Goal: Complete application form

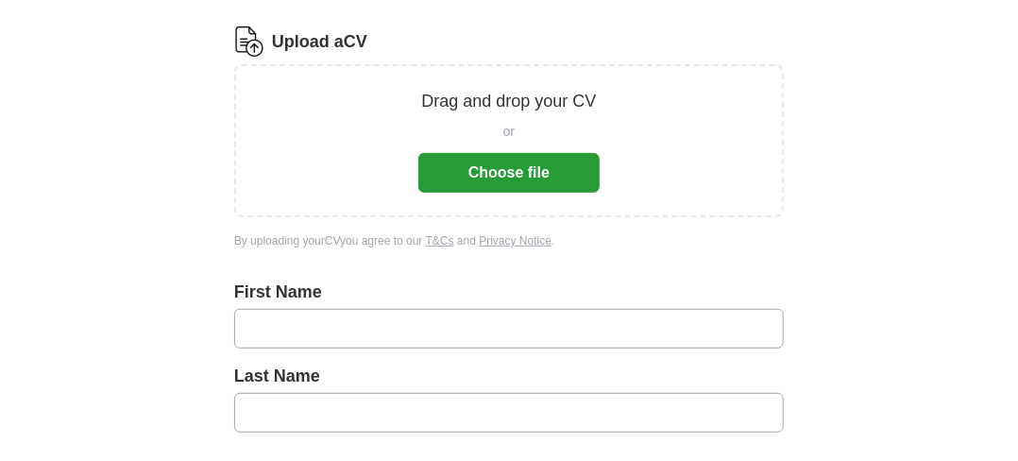
scroll to position [185, 0]
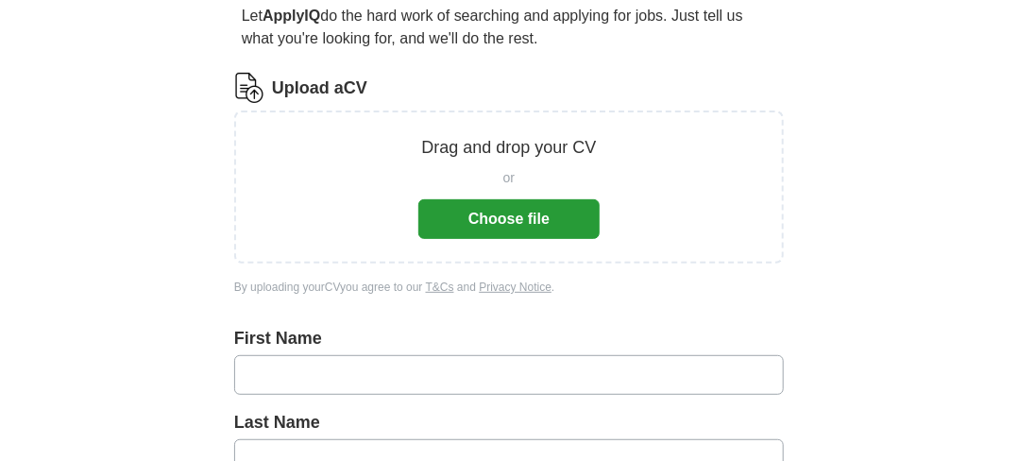
click at [473, 223] on button "Choose file" at bounding box center [508, 219] width 181 height 40
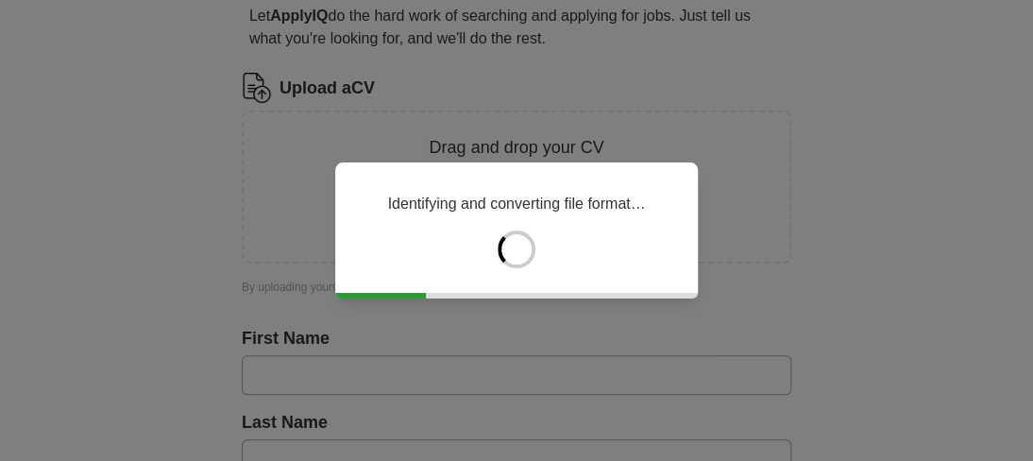
click at [332, 377] on div "Identifying and converting file format…" at bounding box center [516, 230] width 1033 height 461
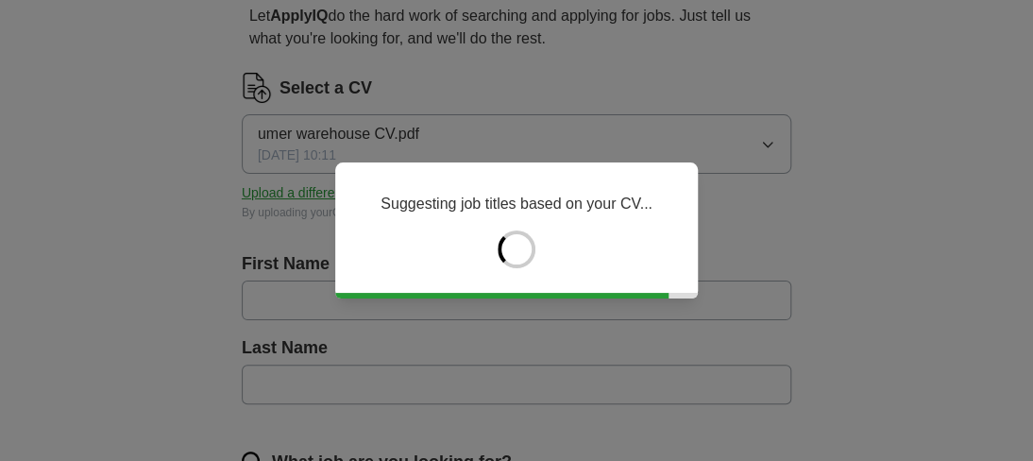
type input "****"
type input "******"
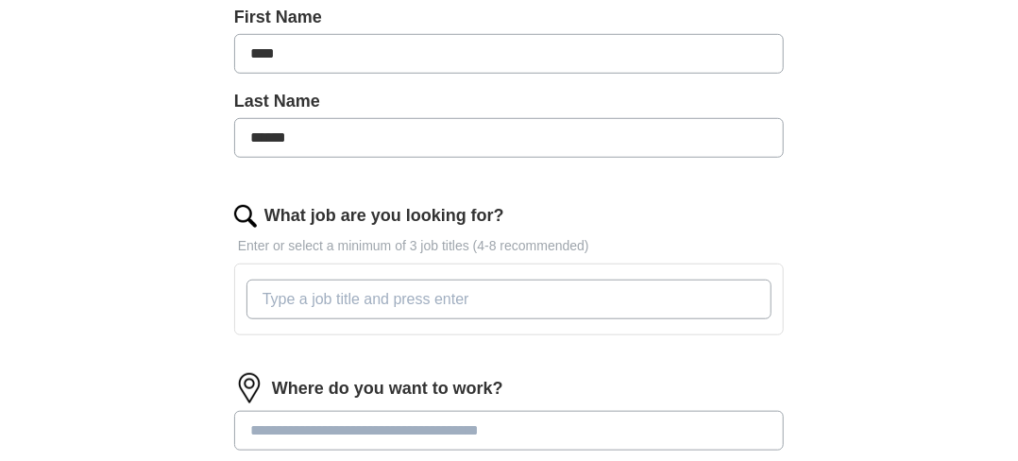
scroll to position [506, 0]
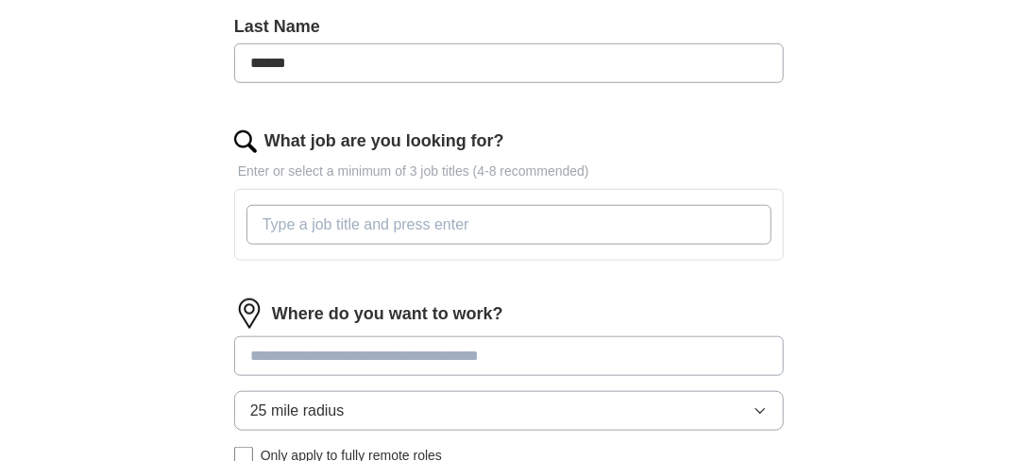
click at [373, 229] on input "What job are you looking for?" at bounding box center [508, 225] width 525 height 40
type input "warehouse operative"
click at [305, 354] on div "Where do you want to work? 25 mile radius Only apply to fully remote roles" at bounding box center [509, 389] width 550 height 182
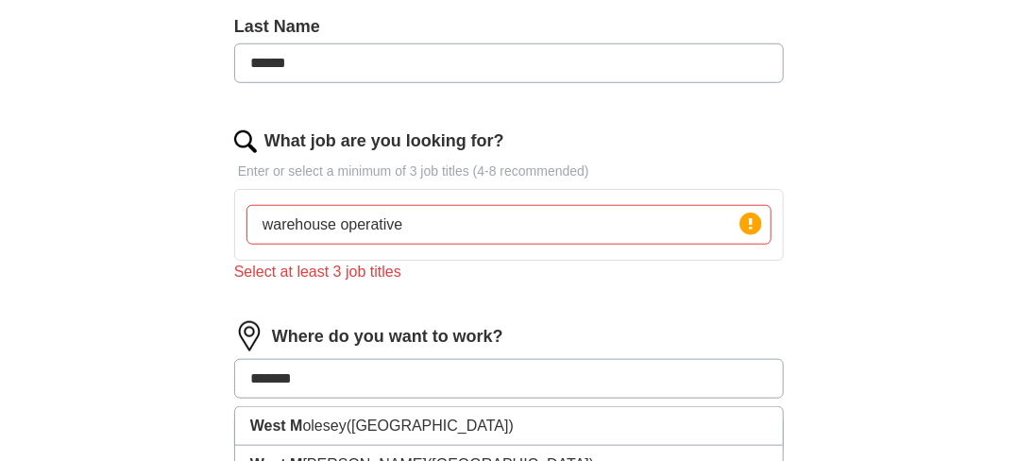
type input "********"
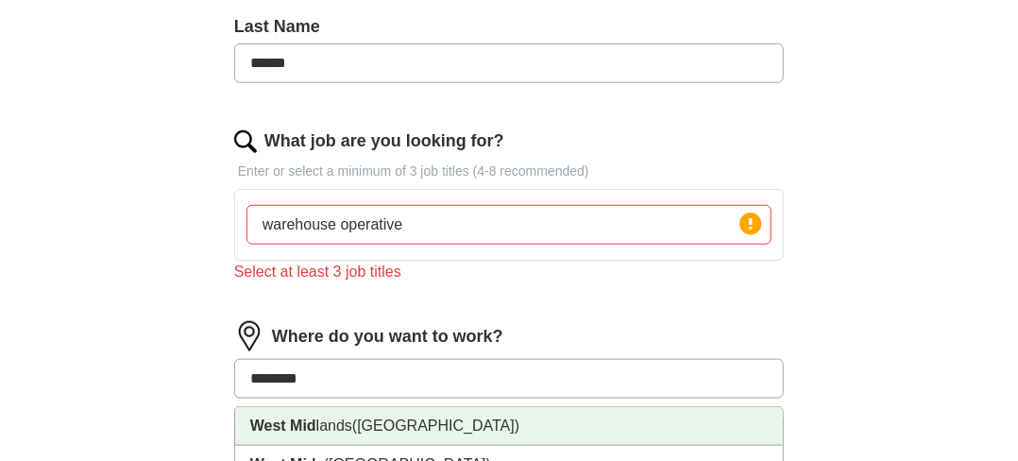
click at [348, 424] on li "West Mid lands ([GEOGRAPHIC_DATA])" at bounding box center [509, 426] width 548 height 39
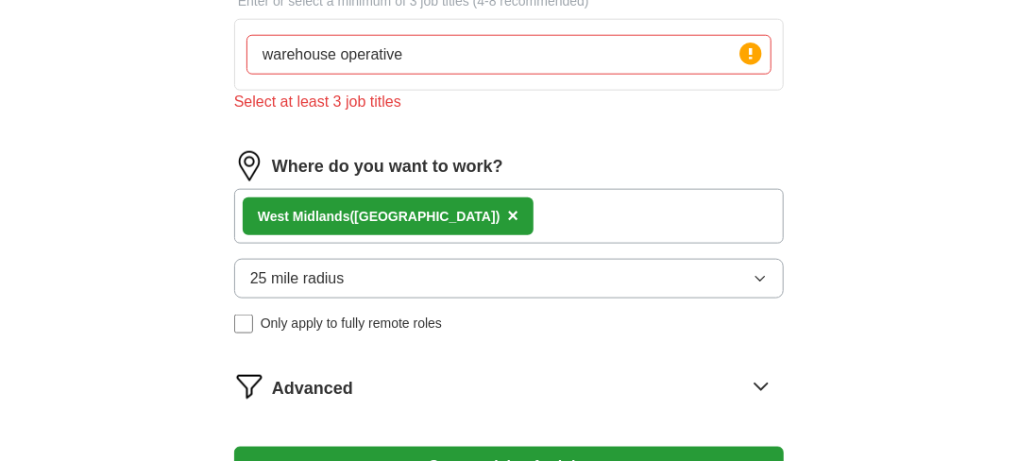
scroll to position [688, 0]
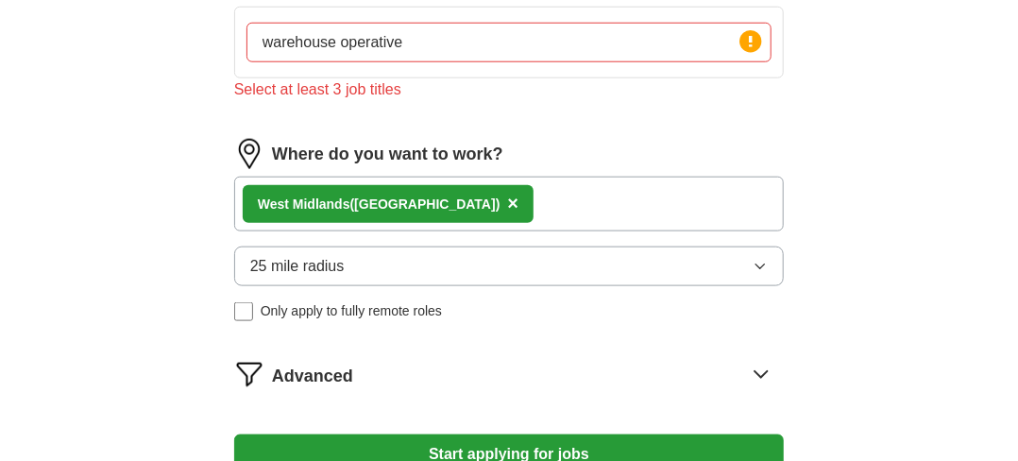
click at [759, 266] on icon "button" at bounding box center [760, 266] width 15 height 15
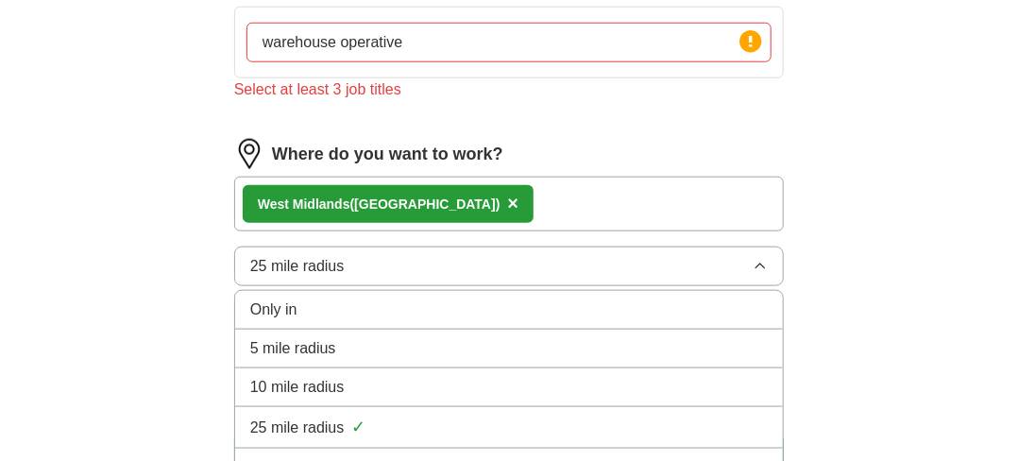
click at [510, 386] on div "10 mile radius" at bounding box center [508, 387] width 517 height 23
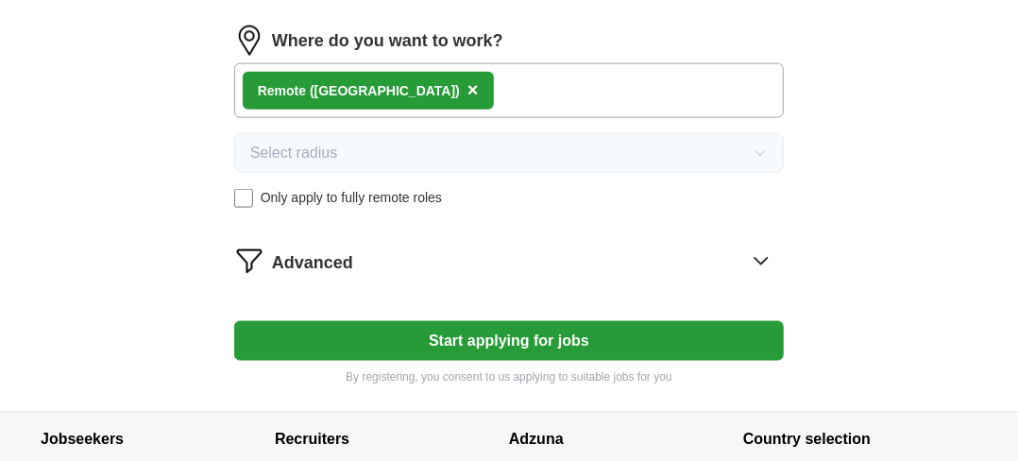
scroll to position [829, 0]
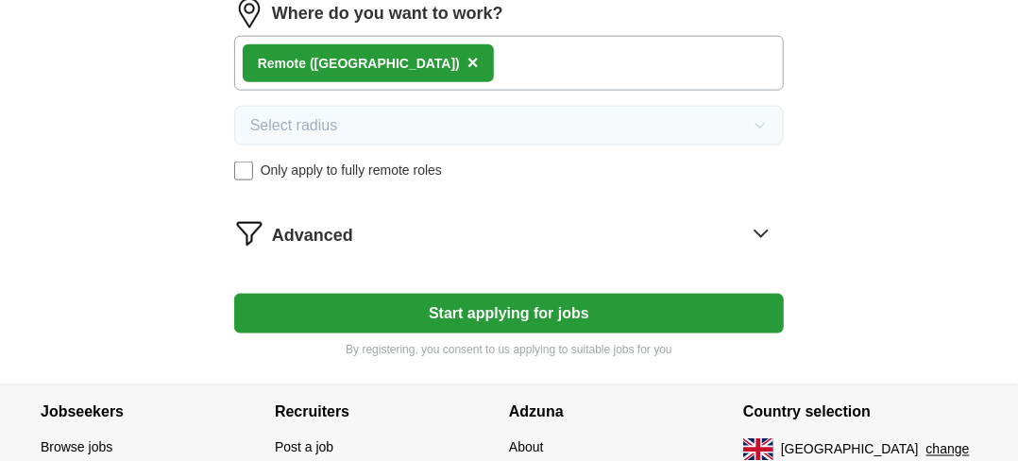
click at [573, 326] on button "Start applying for jobs" at bounding box center [509, 314] width 550 height 40
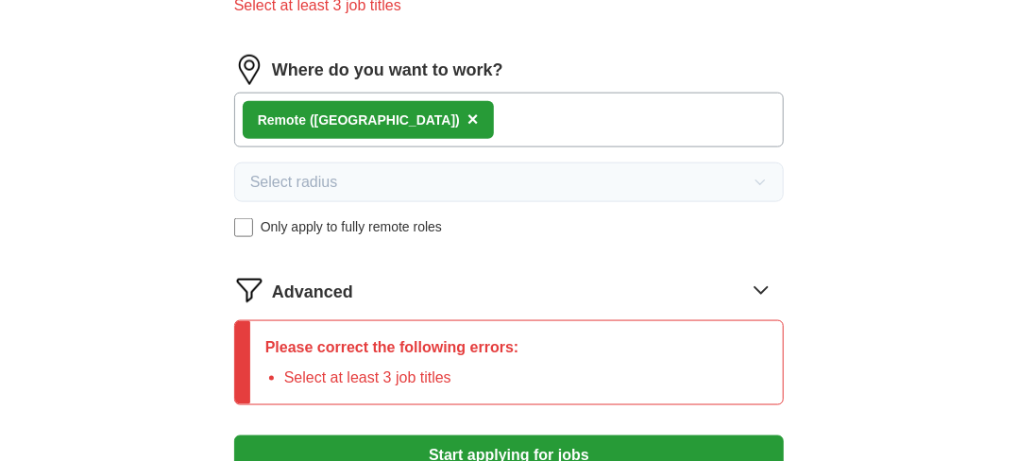
scroll to position [762, 0]
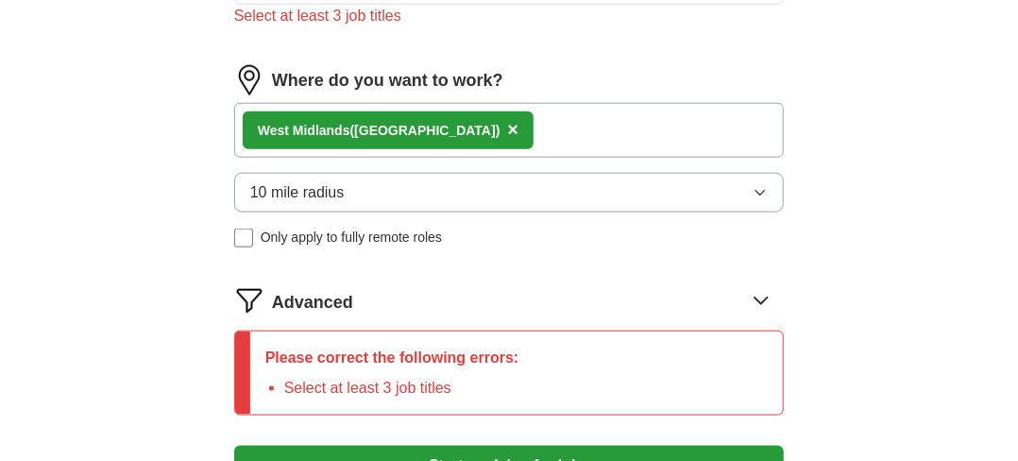
click at [465, 126] on div "West Mid lands ([GEOGRAPHIC_DATA]) ×" at bounding box center [509, 130] width 550 height 55
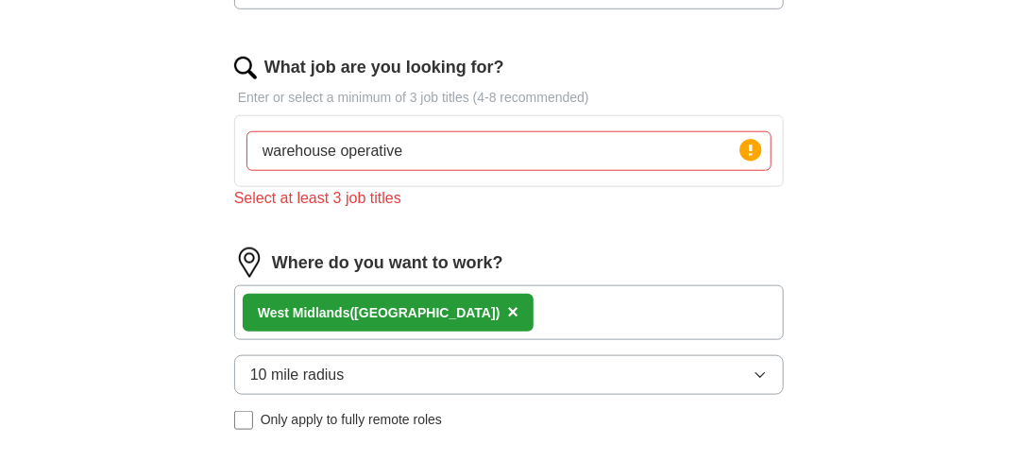
scroll to position [569, 0]
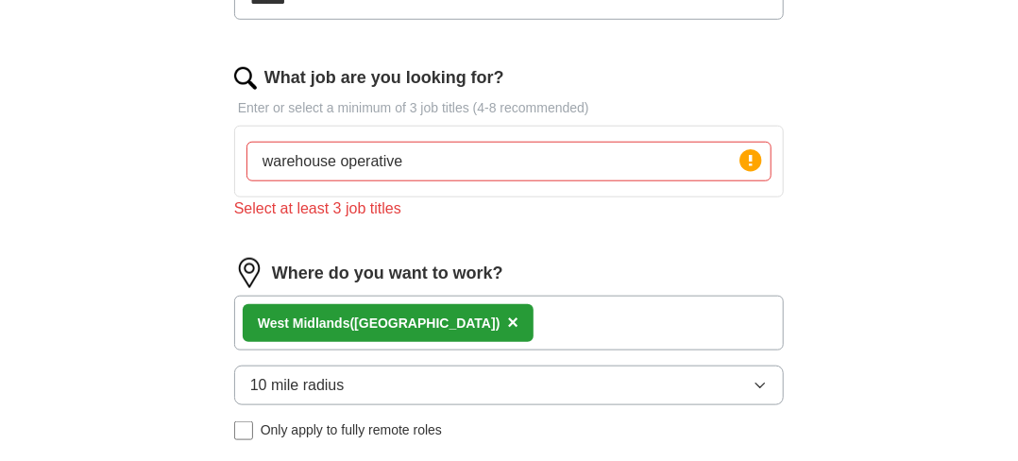
click at [438, 176] on input "warehouse operative" at bounding box center [508, 162] width 525 height 40
click at [613, 231] on div "What job are you looking for? Enter or select a minimum of 3 job titles (4-8 re…" at bounding box center [509, 150] width 550 height 170
click at [400, 164] on input "warehouse operative store shelf [PERSON_NAME] driver" at bounding box center [508, 162] width 525 height 40
click at [532, 165] on input "warehouse operative, store shelf [PERSON_NAME] driver" at bounding box center [508, 162] width 525 height 40
click at [583, 163] on input "warehouse operative, store shelf [PERSON_NAME], driver" at bounding box center [508, 162] width 525 height 40
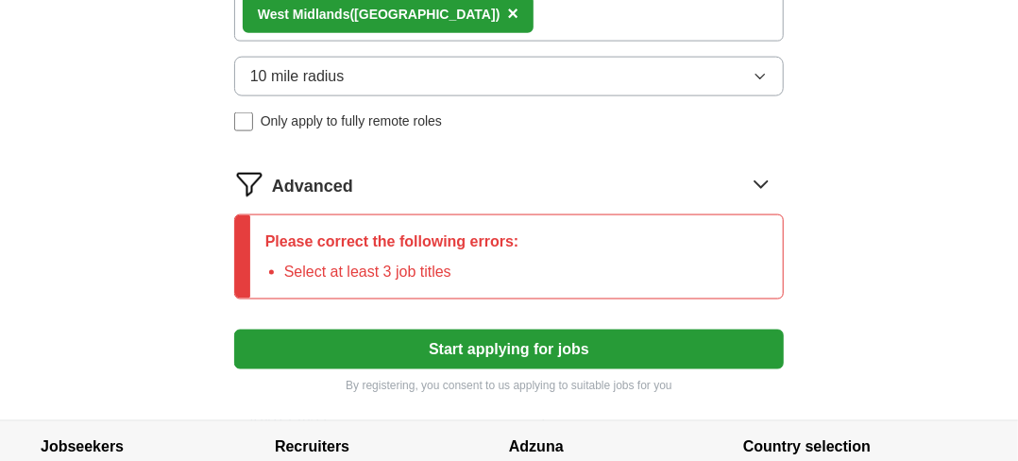
scroll to position [894, 0]
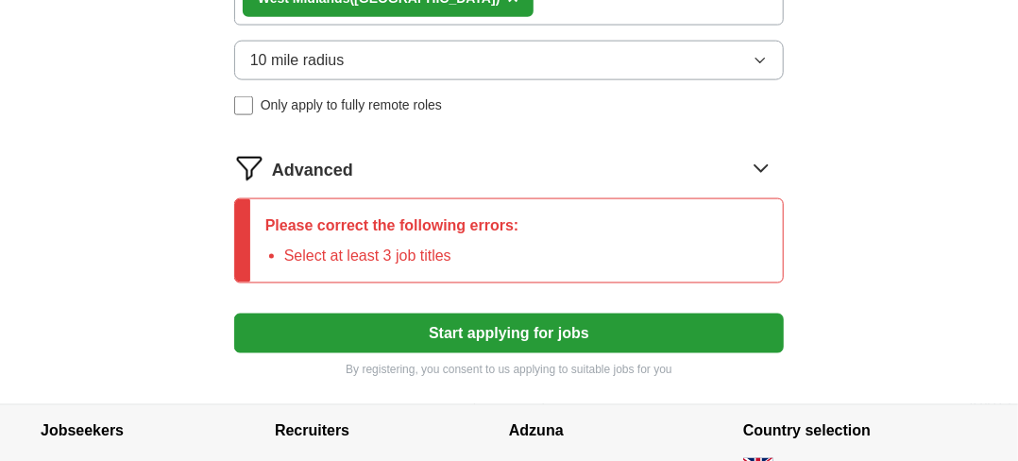
click at [557, 332] on button "Start applying for jobs" at bounding box center [509, 334] width 550 height 40
click at [763, 166] on icon at bounding box center [761, 168] width 12 height 7
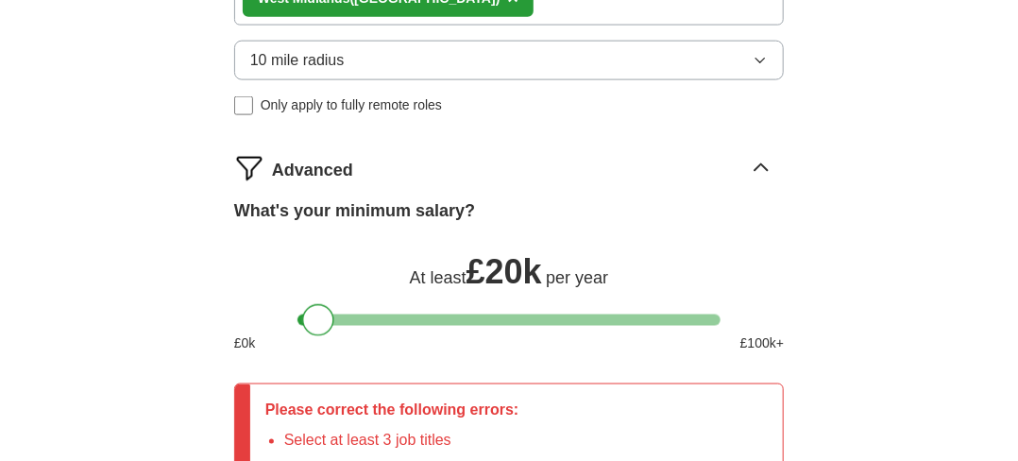
click at [320, 318] on div at bounding box center [318, 320] width 32 height 32
click at [755, 164] on icon at bounding box center [761, 168] width 30 height 30
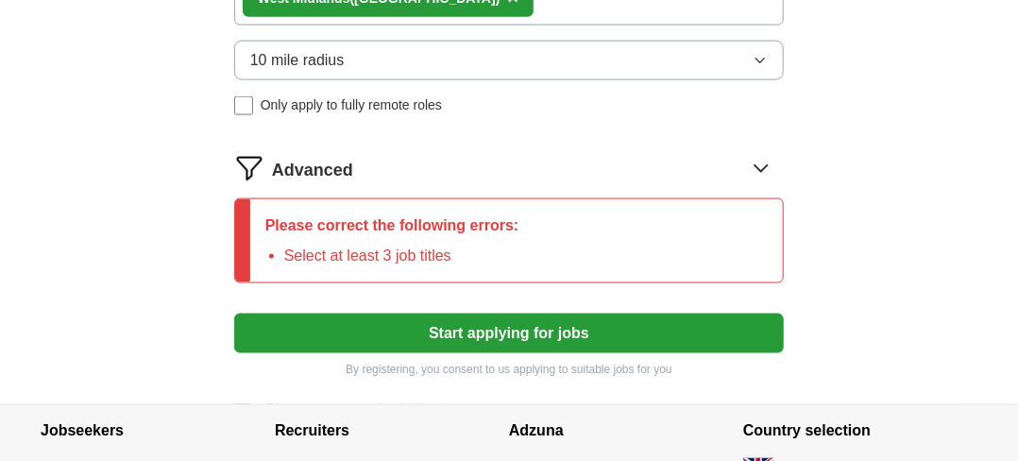
click at [464, 258] on li "Select at least 3 job titles" at bounding box center [401, 256] width 235 height 23
click at [467, 329] on button "Start applying for jobs" at bounding box center [509, 334] width 550 height 40
click at [755, 166] on icon at bounding box center [761, 168] width 30 height 30
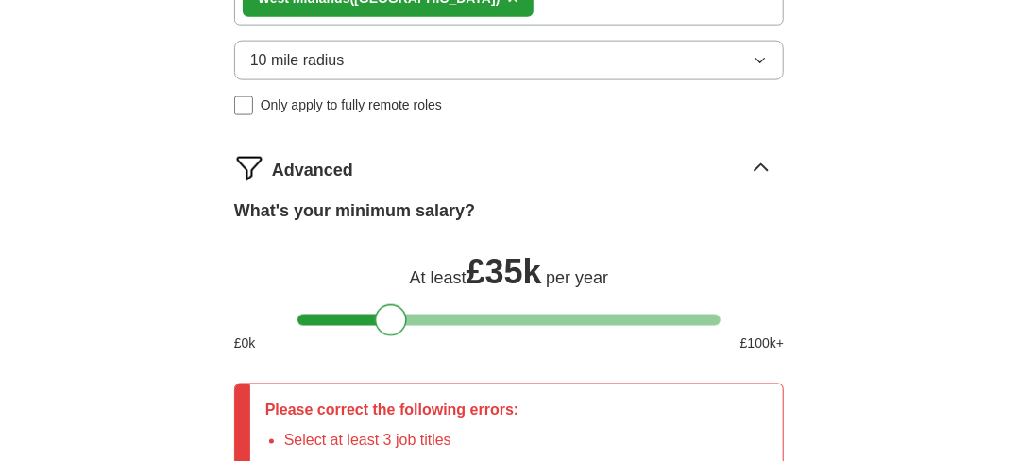
drag, startPoint x: 325, startPoint y: 322, endPoint x: 397, endPoint y: 324, distance: 71.8
click at [397, 324] on div at bounding box center [391, 320] width 32 height 32
drag, startPoint x: 397, startPoint y: 324, endPoint x: 420, endPoint y: 318, distance: 24.3
click at [420, 318] on div at bounding box center [415, 320] width 32 height 32
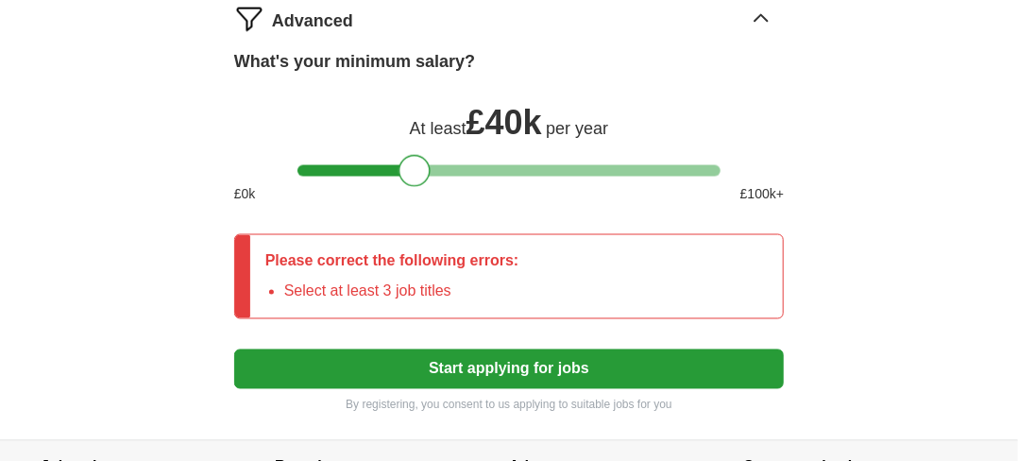
scroll to position [1059, 0]
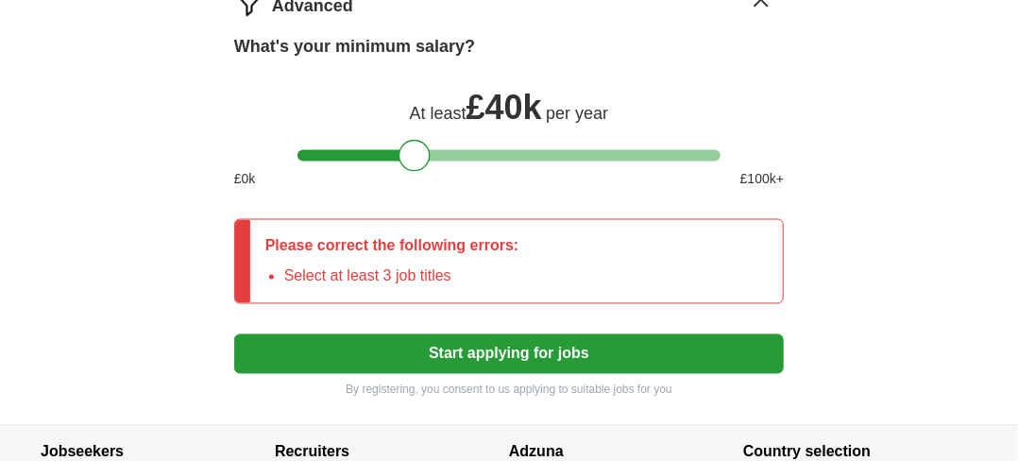
click at [708, 348] on button "Start applying for jobs" at bounding box center [509, 354] width 550 height 40
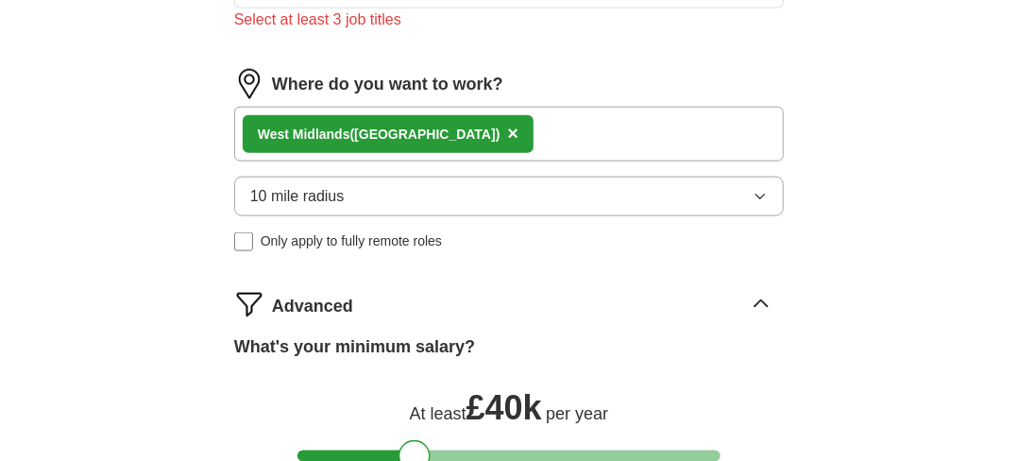
scroll to position [450, 0]
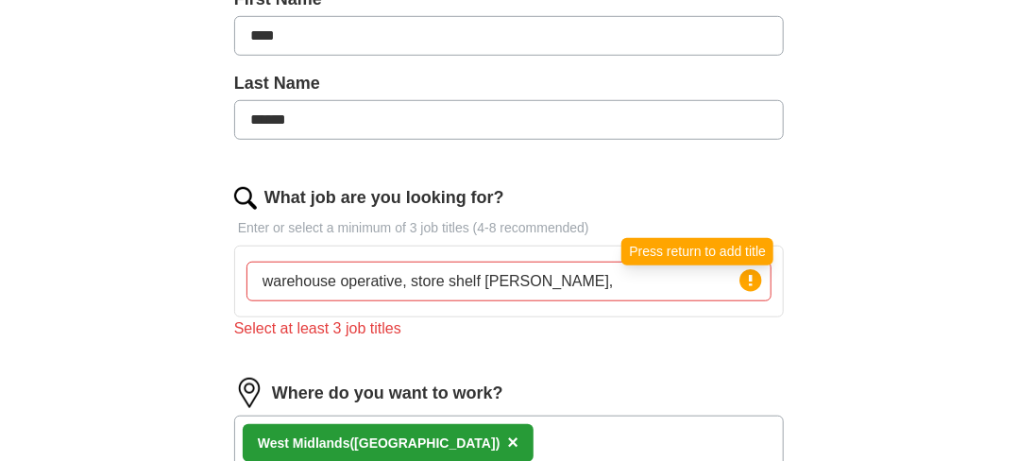
click at [747, 279] on circle at bounding box center [751, 280] width 22 height 22
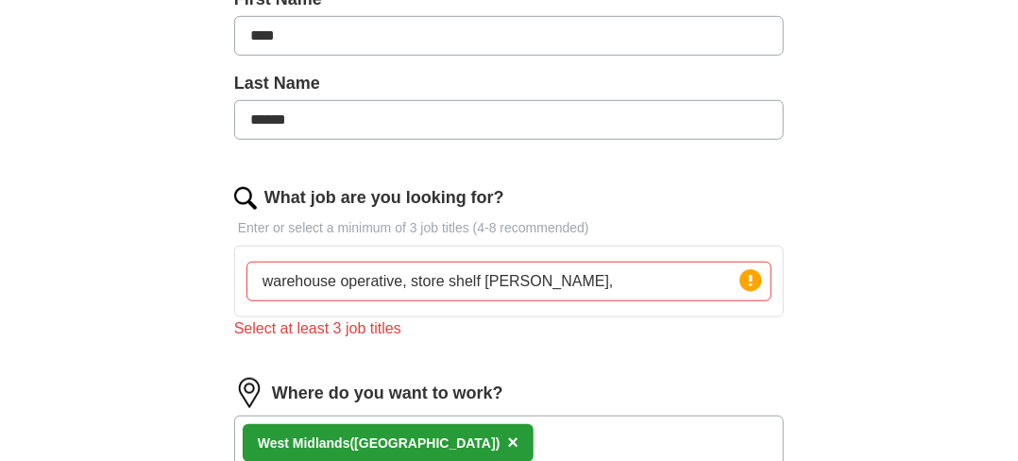
click at [361, 331] on div "Select at least 3 job titles" at bounding box center [509, 328] width 550 height 23
click at [551, 274] on input "warehouse operative, store shelf [PERSON_NAME]," at bounding box center [508, 282] width 525 height 40
click at [505, 282] on input "warehouse operativ" at bounding box center [508, 282] width 525 height 40
click at [245, 195] on img at bounding box center [245, 198] width 23 height 23
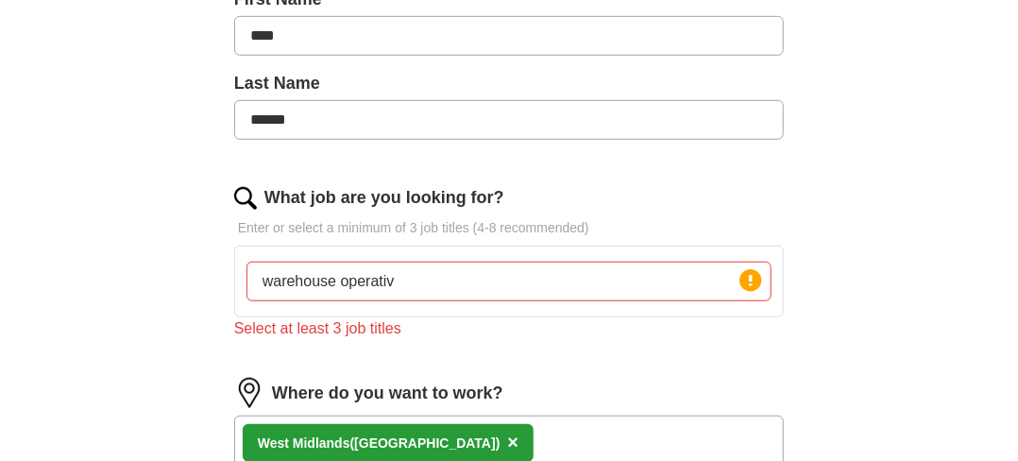
click at [245, 195] on img at bounding box center [245, 198] width 23 height 23
click at [408, 288] on input "warehouse operativ" at bounding box center [508, 282] width 525 height 40
click at [240, 190] on img at bounding box center [245, 198] width 23 height 23
click at [487, 291] on input "warehouse operative" at bounding box center [508, 282] width 525 height 40
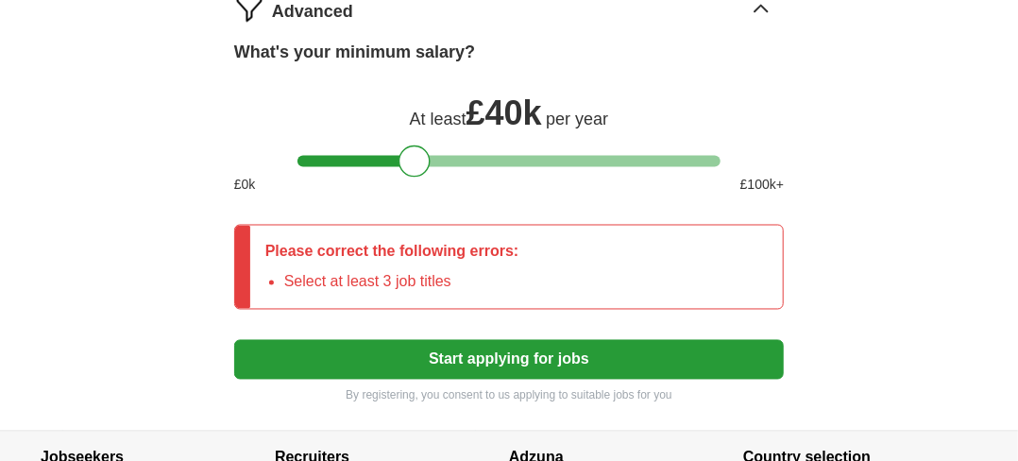
scroll to position [1054, 0]
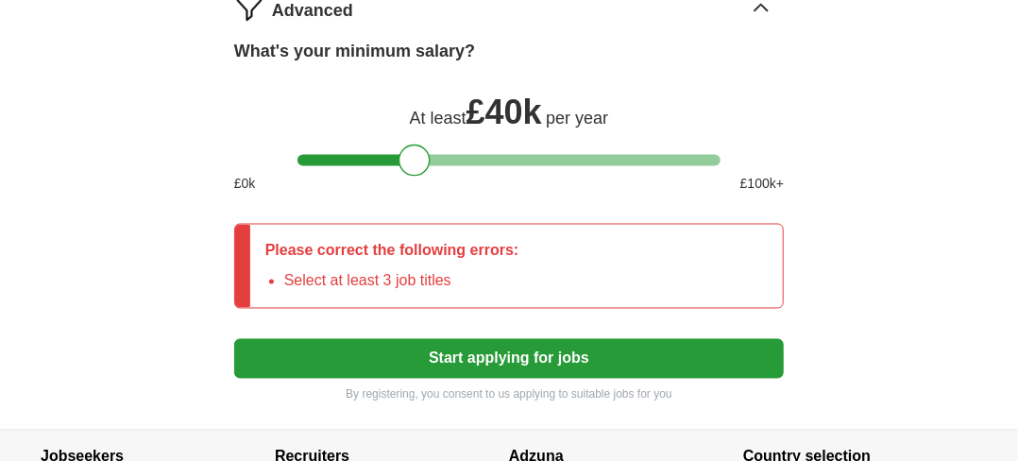
click at [636, 358] on button "Start applying for jobs" at bounding box center [509, 359] width 550 height 40
drag, startPoint x: 636, startPoint y: 358, endPoint x: 565, endPoint y: 258, distance: 123.2
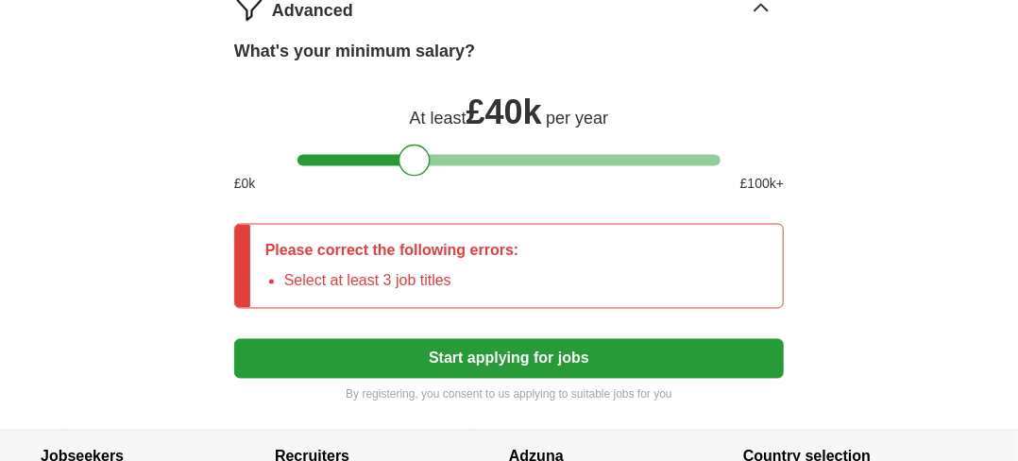
click at [565, 258] on div "Please correct the following errors: Select at least 3 job titles" at bounding box center [509, 266] width 550 height 85
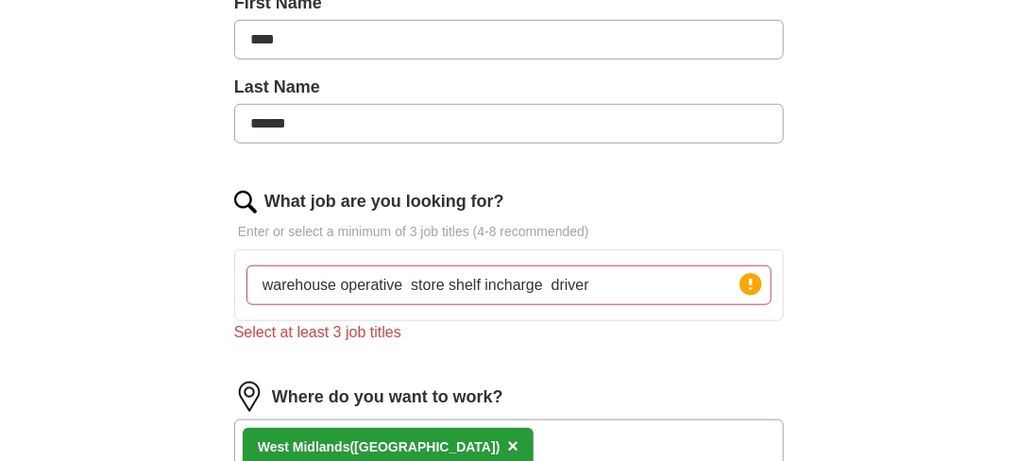
scroll to position [452, 0]
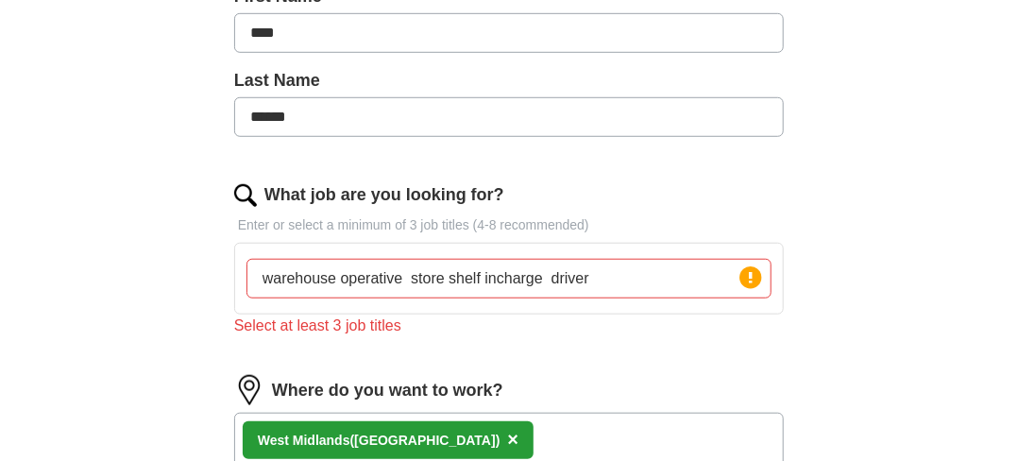
click at [553, 335] on div "What job are you looking for? Enter or select a minimum of 3 job titles (4-8 re…" at bounding box center [509, 267] width 550 height 170
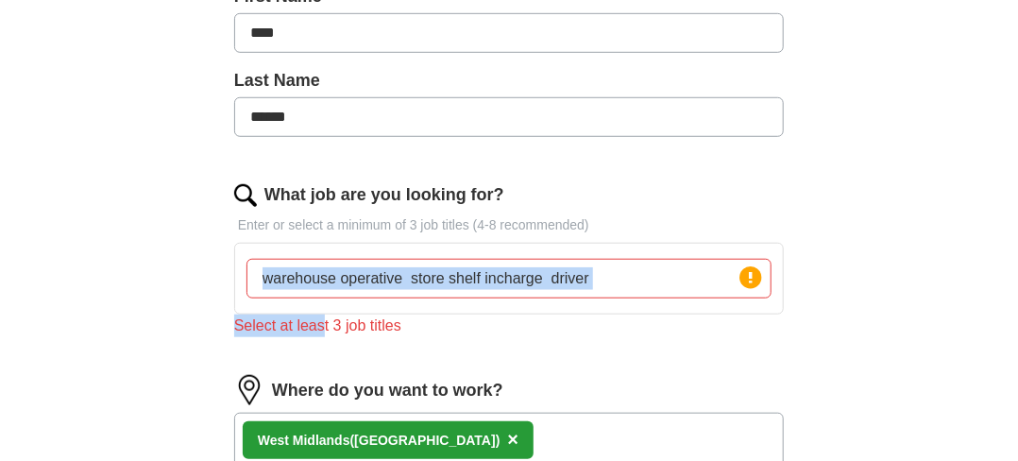
drag, startPoint x: 323, startPoint y: 329, endPoint x: 427, endPoint y: 276, distance: 116.6
click at [427, 276] on div "What job are you looking for? Enter or select a minimum of 3 job titles (4-8 re…" at bounding box center [509, 267] width 550 height 170
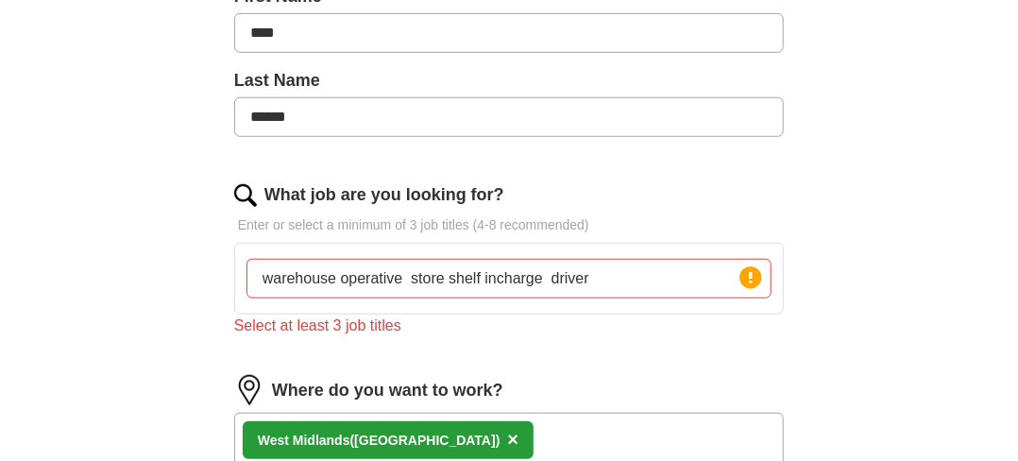
click at [427, 276] on input "warehouse operative store shelf incharge driver" at bounding box center [508, 279] width 525 height 40
click at [410, 280] on input "warehouse operative store shelf incharge driver" at bounding box center [508, 279] width 525 height 40
click at [551, 280] on input "warehouse operative ,store shelf incharge driver" at bounding box center [508, 279] width 525 height 40
type input "warehouse operative ,store shelf incharge , driver"
